Goal: Information Seeking & Learning: Learn about a topic

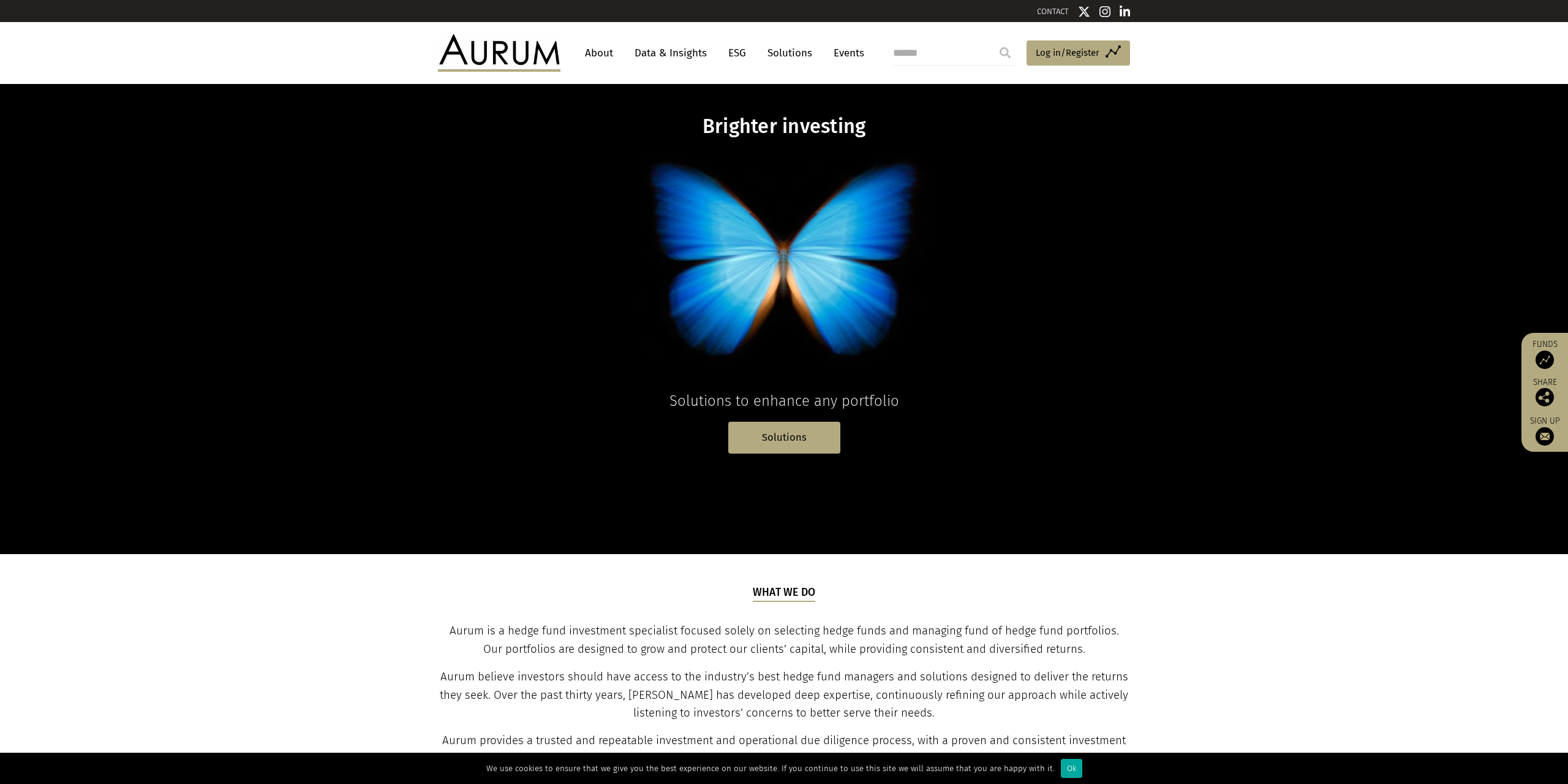
click at [585, 53] on link "About" at bounding box center [599, 53] width 41 height 22
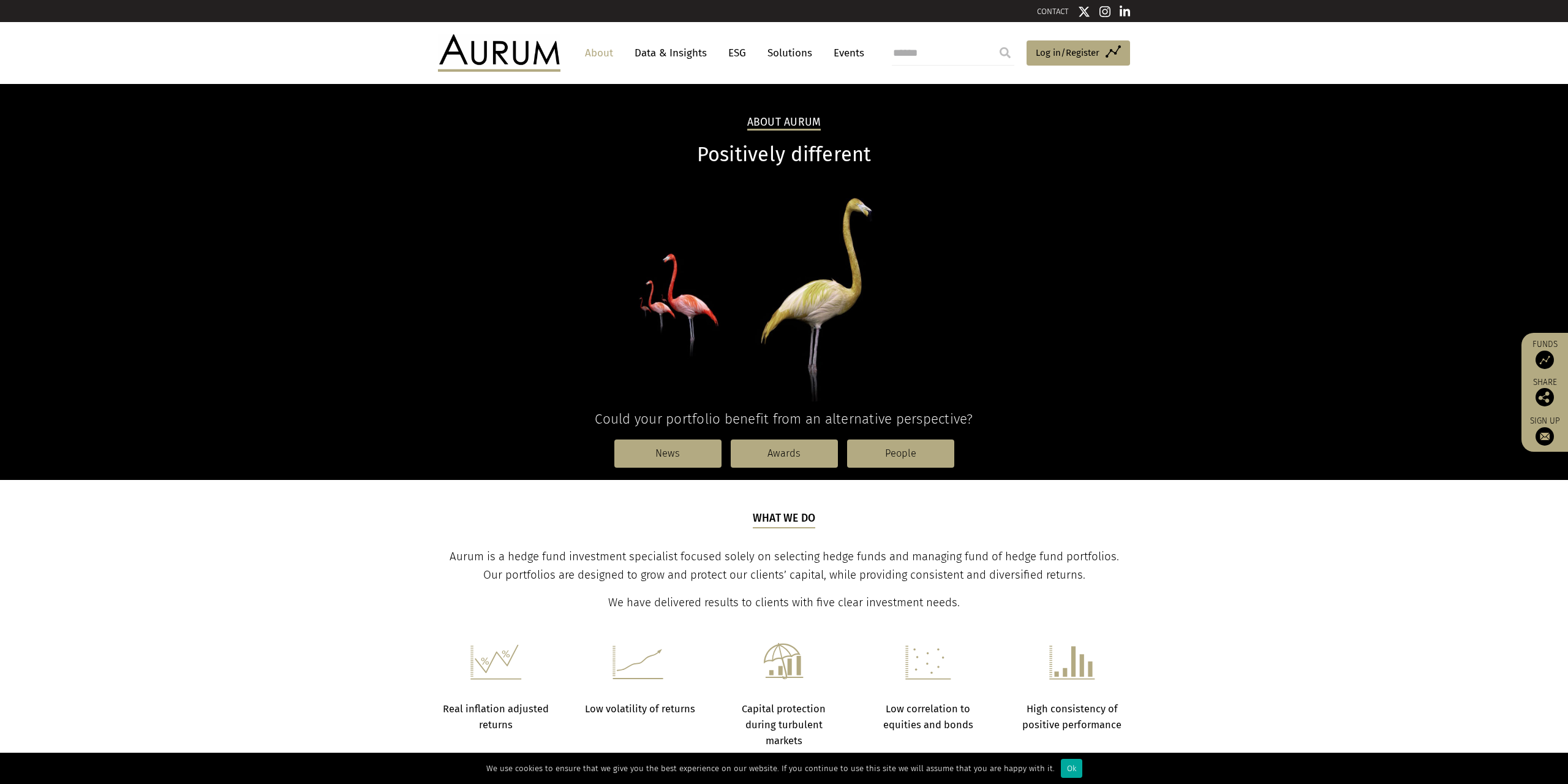
click at [589, 53] on link "About" at bounding box center [599, 53] width 41 height 22
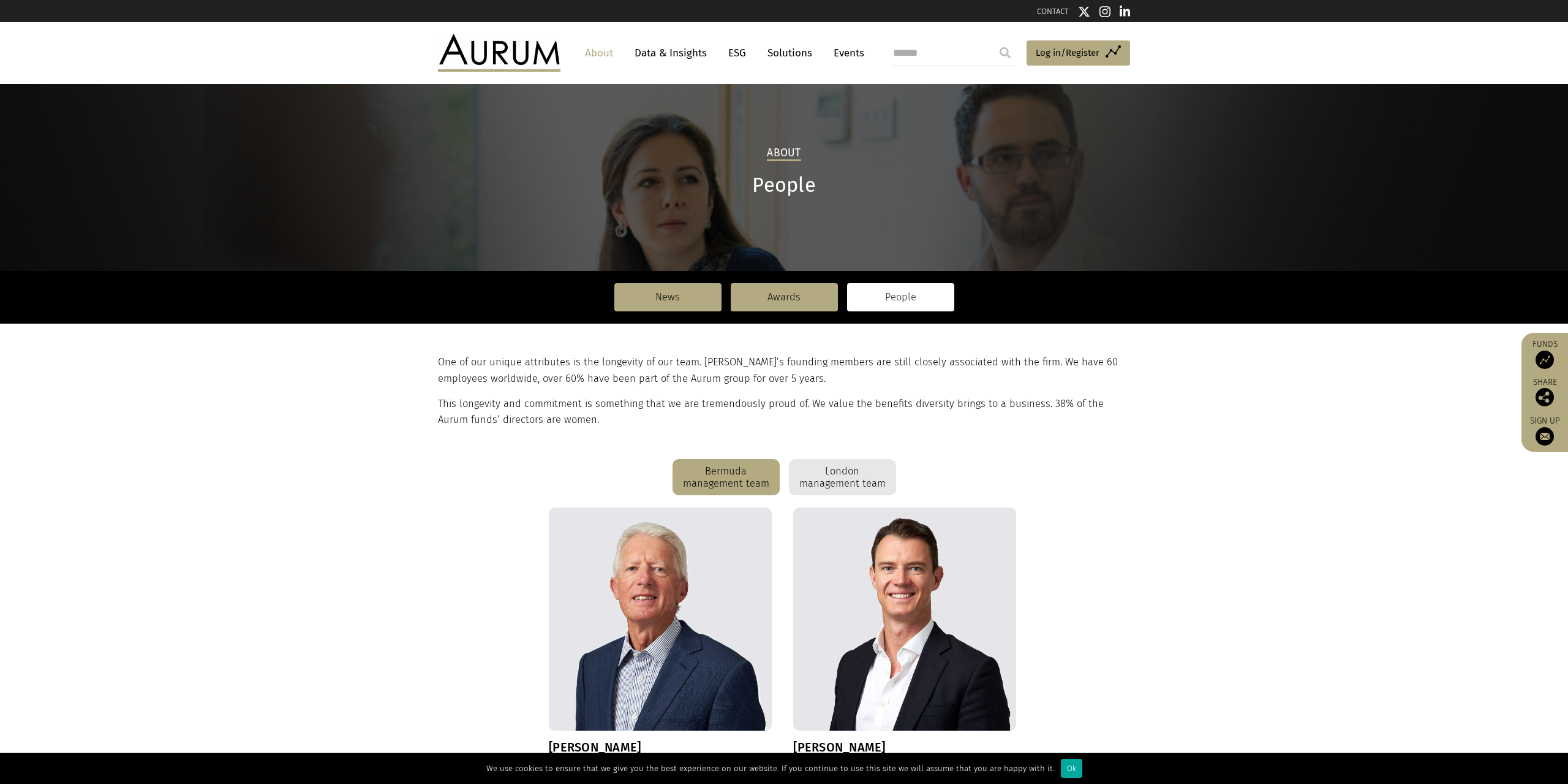
click at [596, 53] on link "About" at bounding box center [599, 53] width 41 height 22
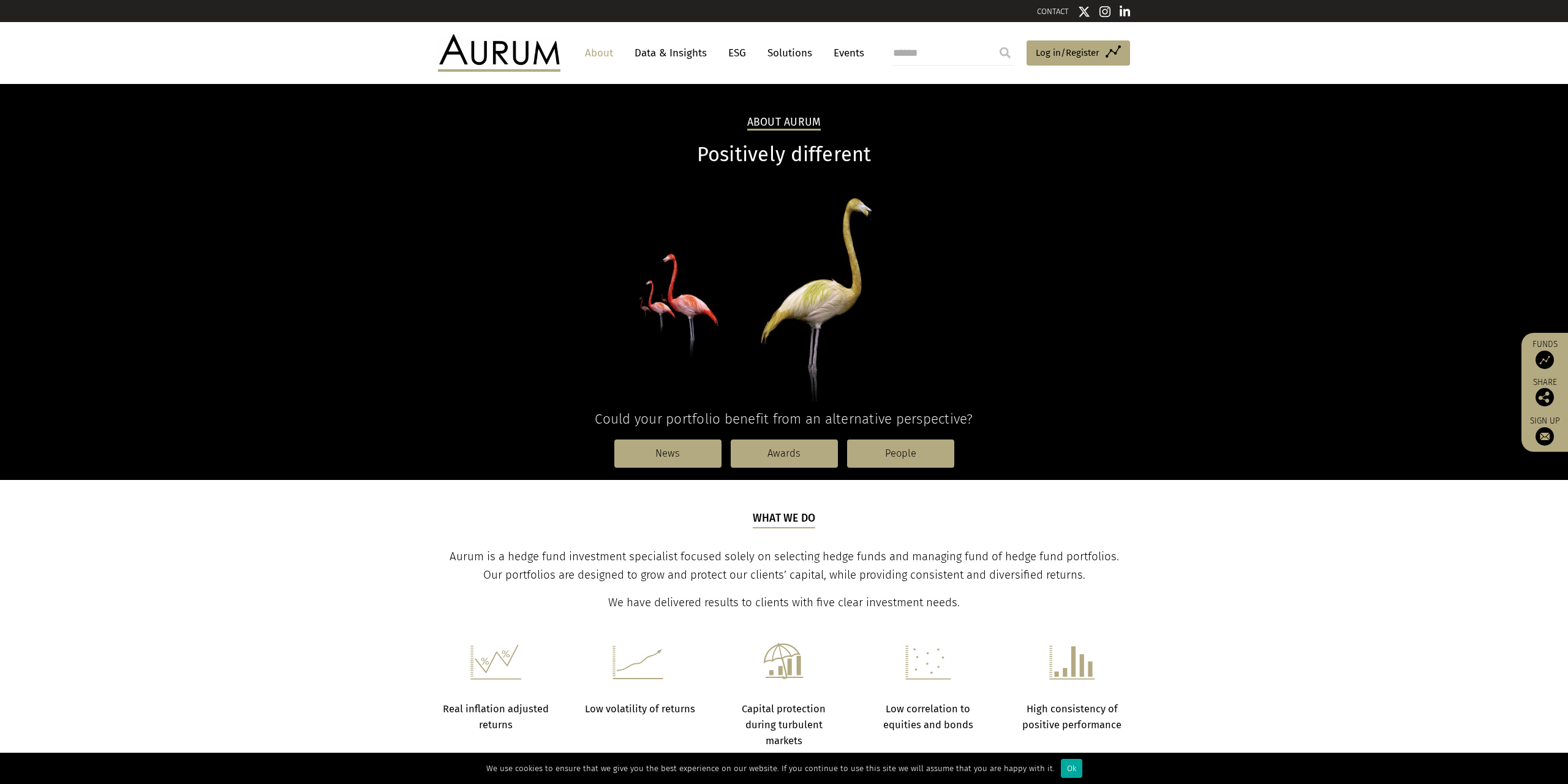
click at [693, 56] on link "Data & Insights" at bounding box center [671, 53] width 85 height 22
